Goal: Entertainment & Leisure: Consume media (video, audio)

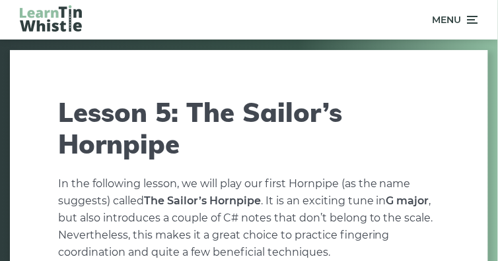
click at [478, 19] on icon at bounding box center [471, 20] width 13 height 16
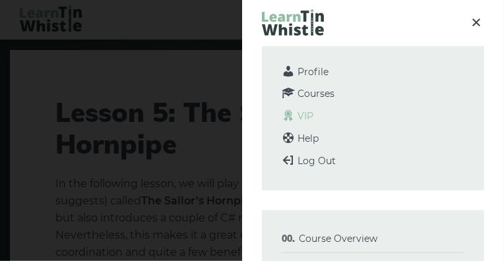
click at [309, 117] on span "VIP" at bounding box center [306, 116] width 16 height 12
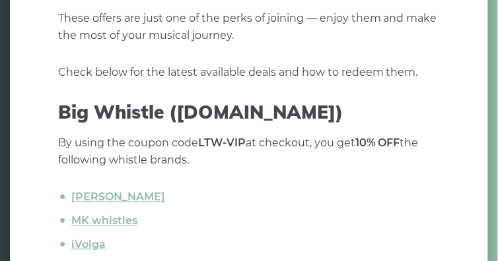
scroll to position [259, 0]
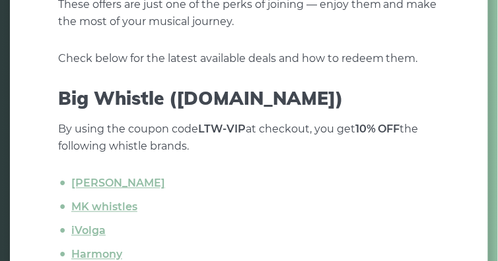
drag, startPoint x: 501, startPoint y: 15, endPoint x: 502, endPoint y: 106, distance: 90.4
click at [497, 106] on html "Profile Courses VIP Help Log Out Menu Menu Course Overview What you will learn …" at bounding box center [249, 119] width 498 height 775
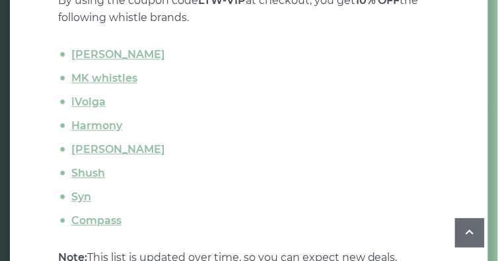
scroll to position [406, 0]
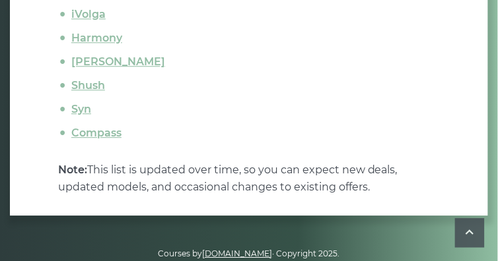
drag, startPoint x: 504, startPoint y: 151, endPoint x: 504, endPoint y: 179, distance: 27.7
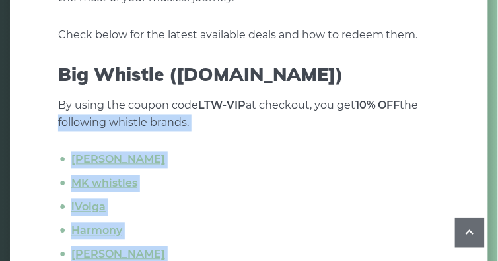
scroll to position [236, 0]
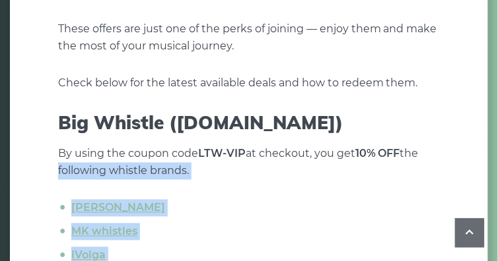
drag, startPoint x: 504, startPoint y: 176, endPoint x: 494, endPoint y: 90, distance: 86.4
click at [494, 91] on html "Profile Courses VIP Help Log Out Menu Menu Course Overview What you will learn …" at bounding box center [249, 143] width 498 height 775
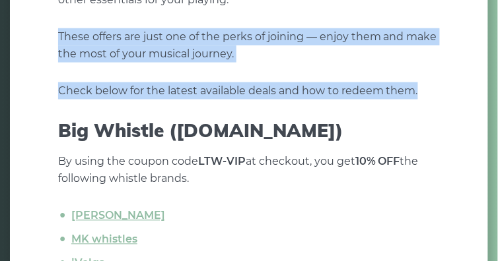
drag, startPoint x: 494, startPoint y: 90, endPoint x: 488, endPoint y: 4, distance: 86.0
click at [488, 5] on div "Course Overview What you will learn Approach & methodology Prerequisites Lesson…" at bounding box center [249, 140] width 498 height 651
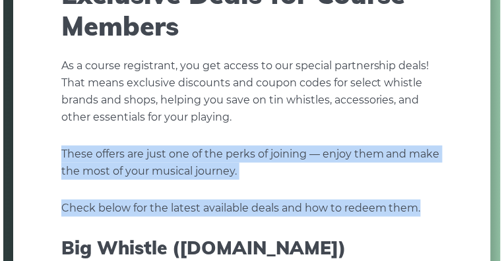
scroll to position [0, 0]
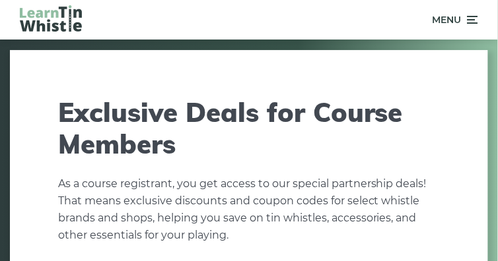
click at [471, 16] on icon at bounding box center [471, 20] width 13 height 16
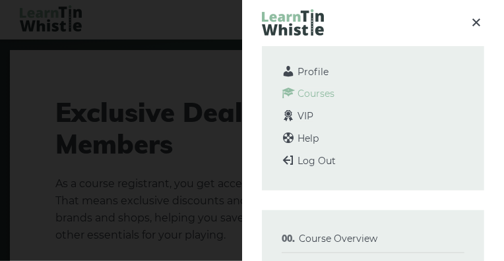
click at [325, 96] on span "Courses" at bounding box center [316, 94] width 37 height 12
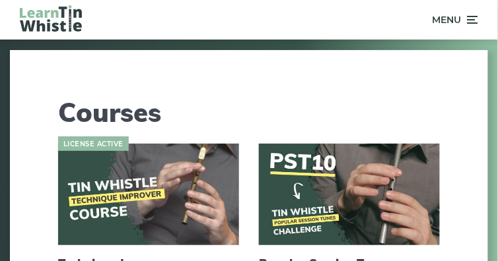
click at [474, 18] on icon at bounding box center [471, 20] width 13 height 16
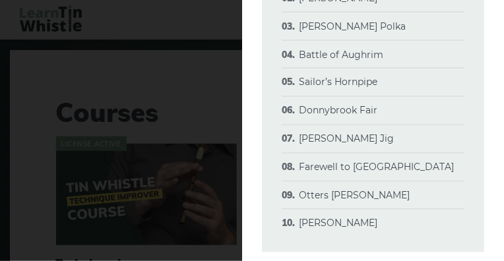
scroll to position [295, 0]
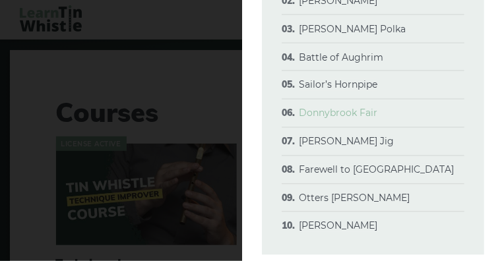
click at [358, 117] on link "Donnybrook Fair" at bounding box center [338, 114] width 79 height 12
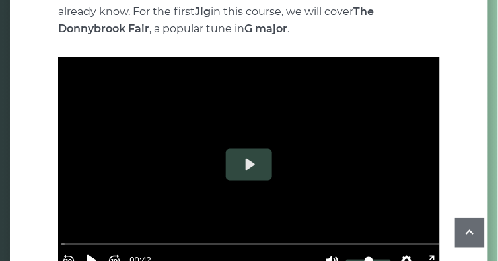
scroll to position [171, 0]
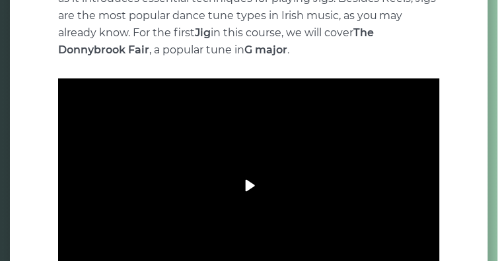
click at [258, 197] on button "Play" at bounding box center [249, 186] width 46 height 32
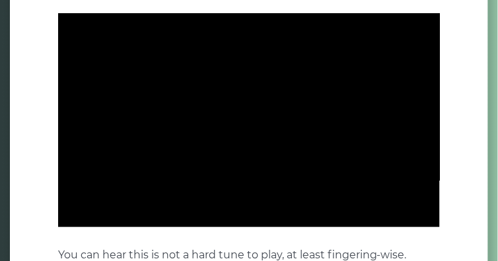
scroll to position [223, 0]
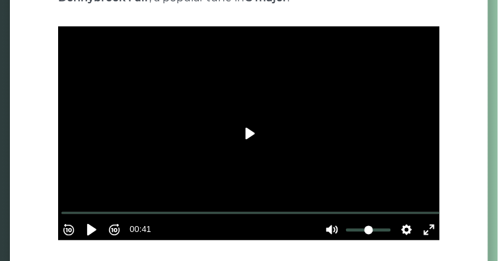
click at [253, 132] on button "Play" at bounding box center [249, 134] width 46 height 32
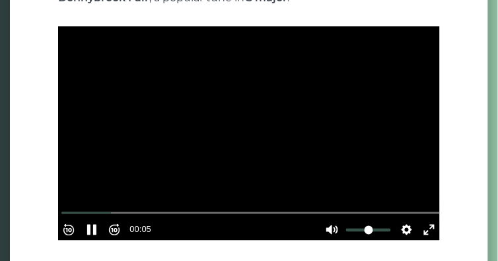
click at [294, 91] on div at bounding box center [248, 133] width 381 height 214
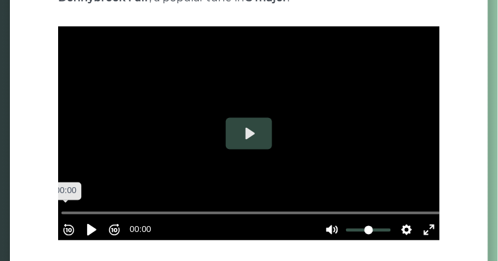
drag, startPoint x: 122, startPoint y: 209, endPoint x: 68, endPoint y: 199, distance: 55.0
click at [68, 207] on input "Seek" at bounding box center [251, 213] width 380 height 13
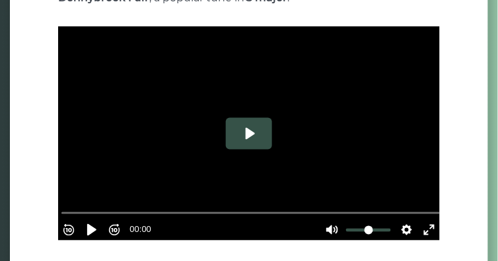
click at [249, 139] on button "Play" at bounding box center [249, 134] width 46 height 32
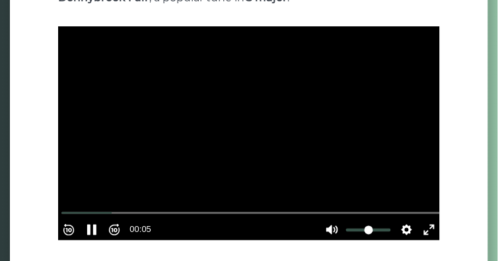
click at [323, 87] on div at bounding box center [248, 133] width 381 height 214
type input "****"
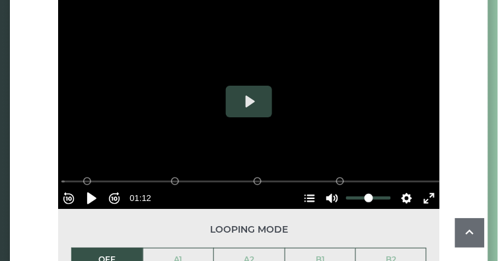
scroll to position [686, 0]
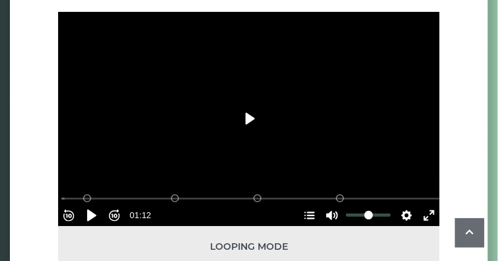
click at [251, 120] on button "Play" at bounding box center [249, 119] width 46 height 32
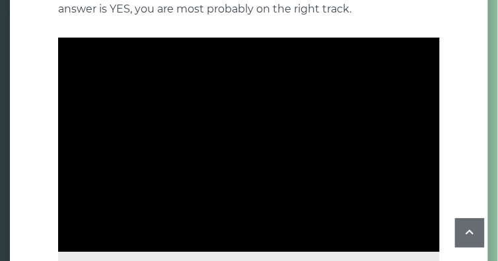
scroll to position [665, 0]
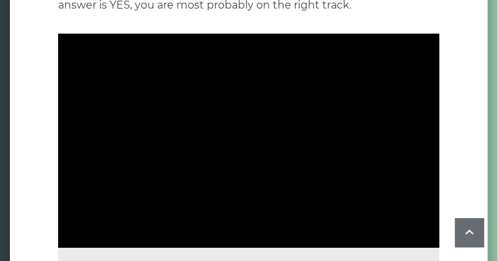
type input "***"
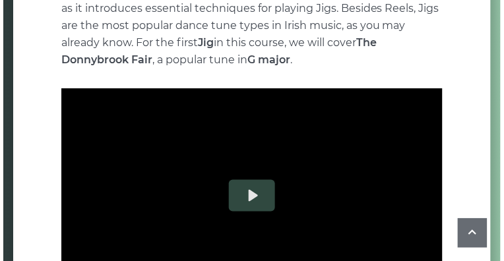
scroll to position [0, 0]
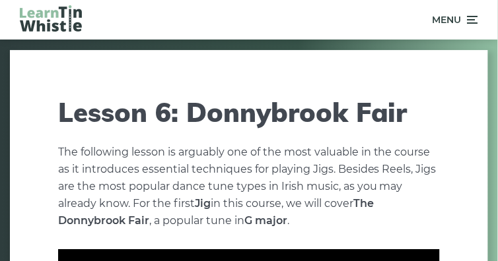
click at [473, 20] on icon at bounding box center [471, 20] width 13 height 16
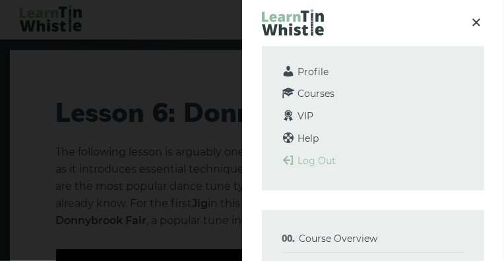
click at [326, 158] on span "Log Out" at bounding box center [317, 161] width 38 height 12
